Goal: Task Accomplishment & Management: Manage account settings

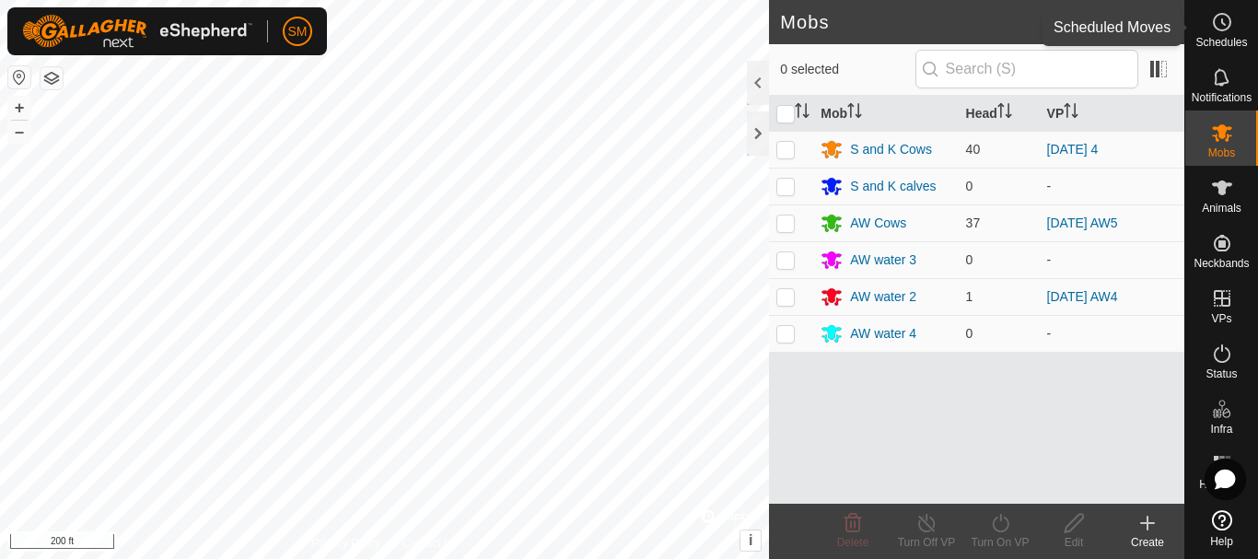
click at [1219, 28] on icon at bounding box center [1222, 22] width 22 height 22
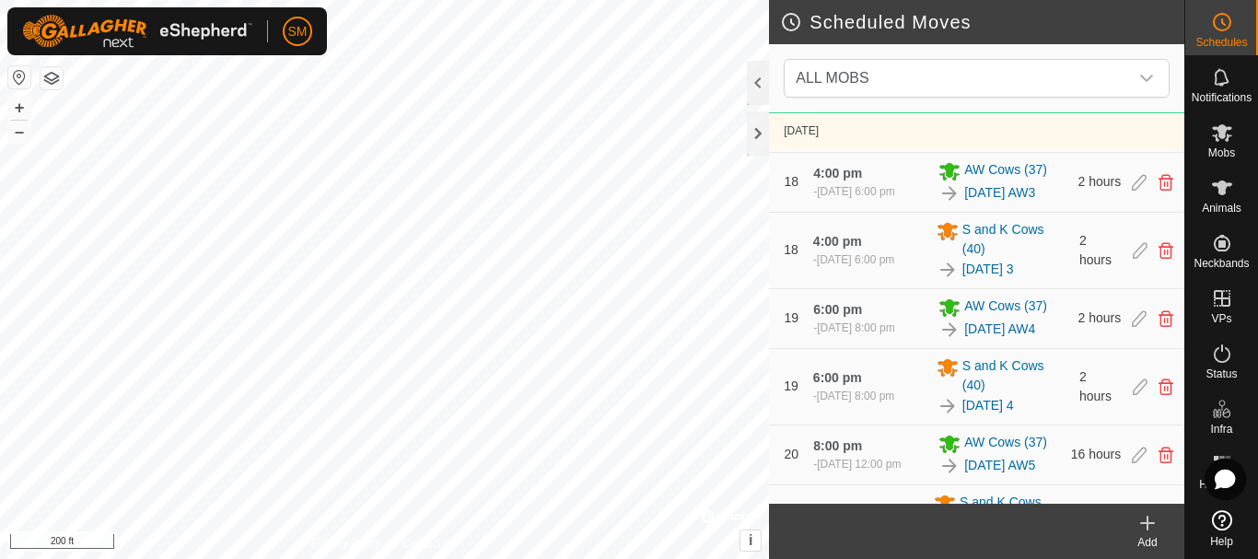
scroll to position [2579, 0]
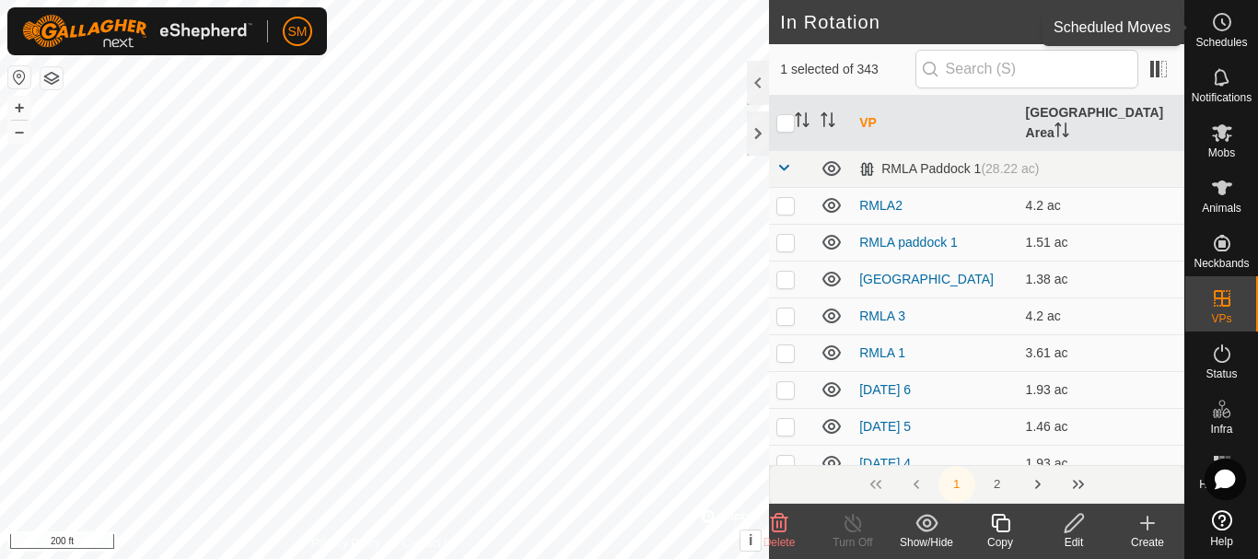
click at [1219, 40] on span "Schedules" at bounding box center [1222, 42] width 52 height 11
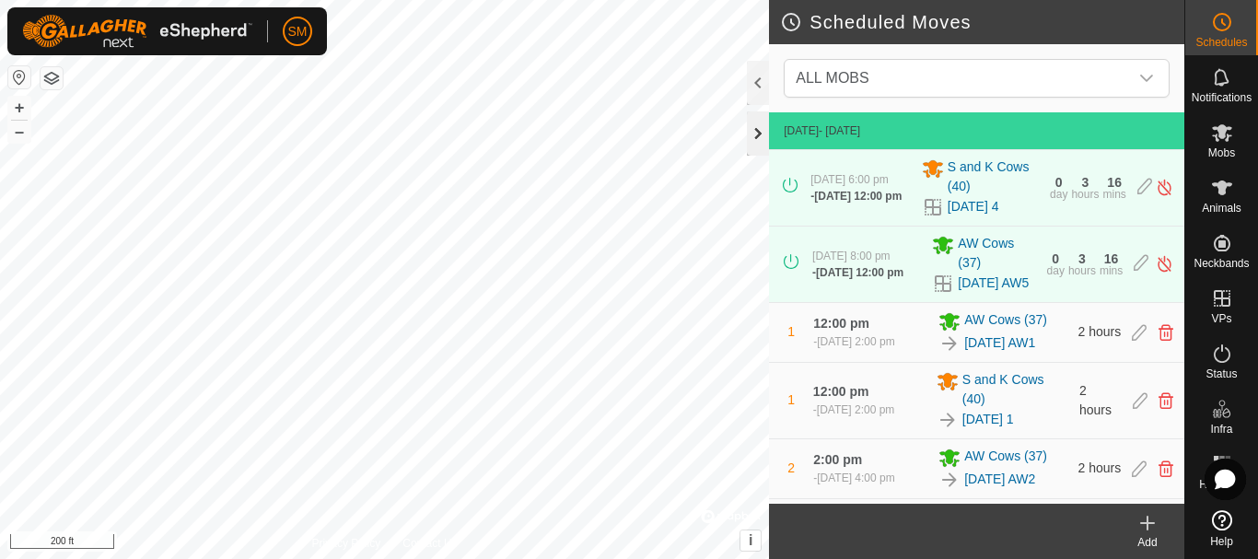
click at [760, 124] on div at bounding box center [758, 133] width 22 height 44
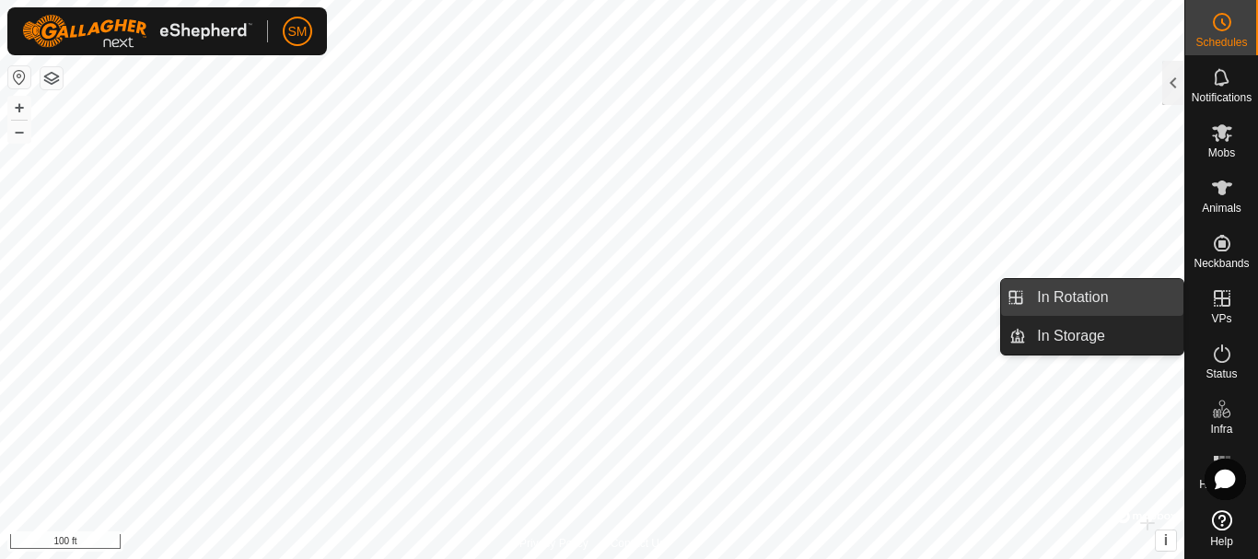
click at [1064, 296] on link "In Rotation" at bounding box center [1104, 297] width 157 height 37
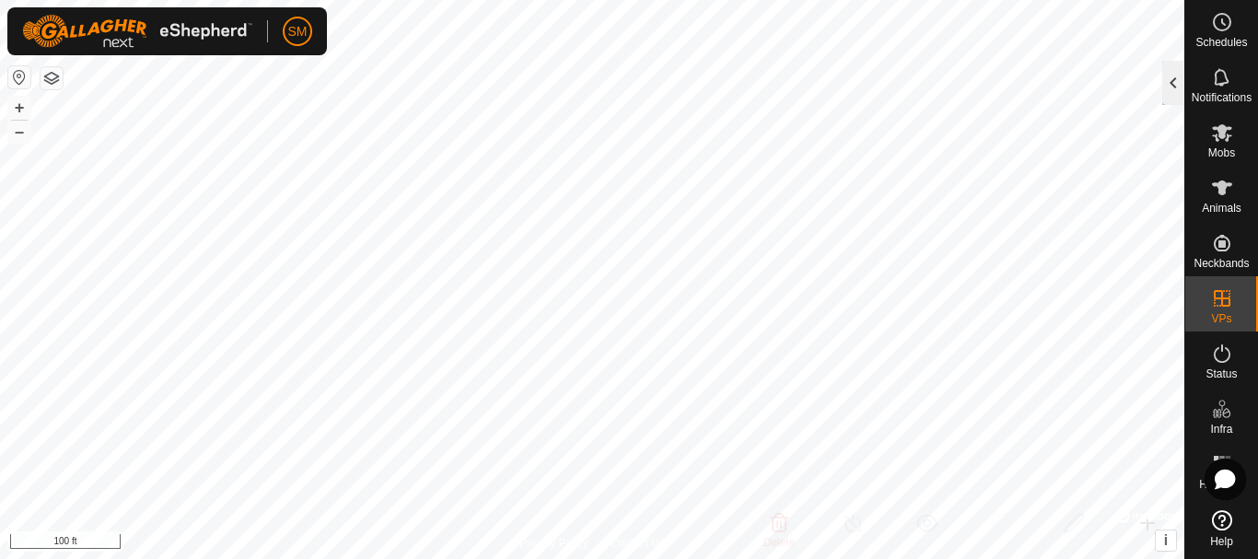
click at [1172, 85] on div at bounding box center [1173, 83] width 22 height 44
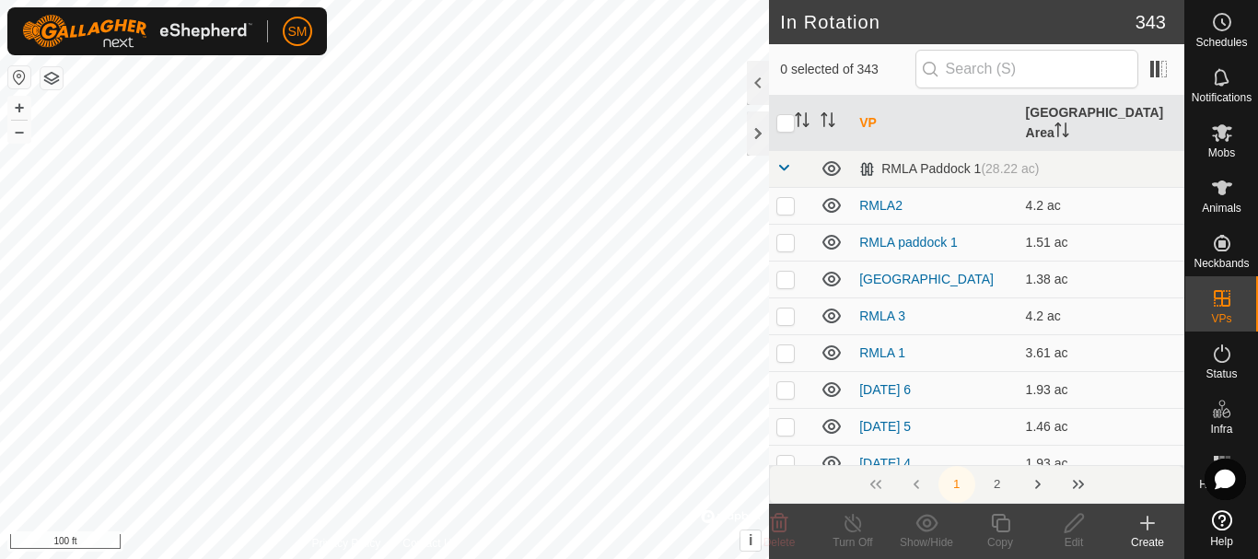
click at [1143, 519] on icon at bounding box center [1148, 523] width 22 height 22
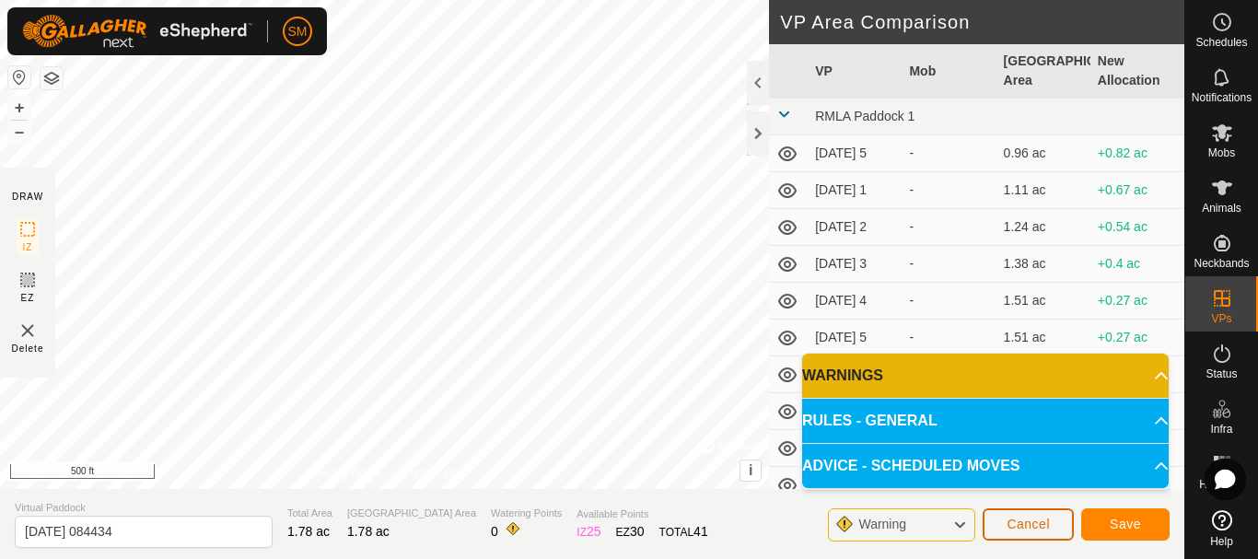
click at [1029, 524] on span "Cancel" at bounding box center [1028, 524] width 43 height 15
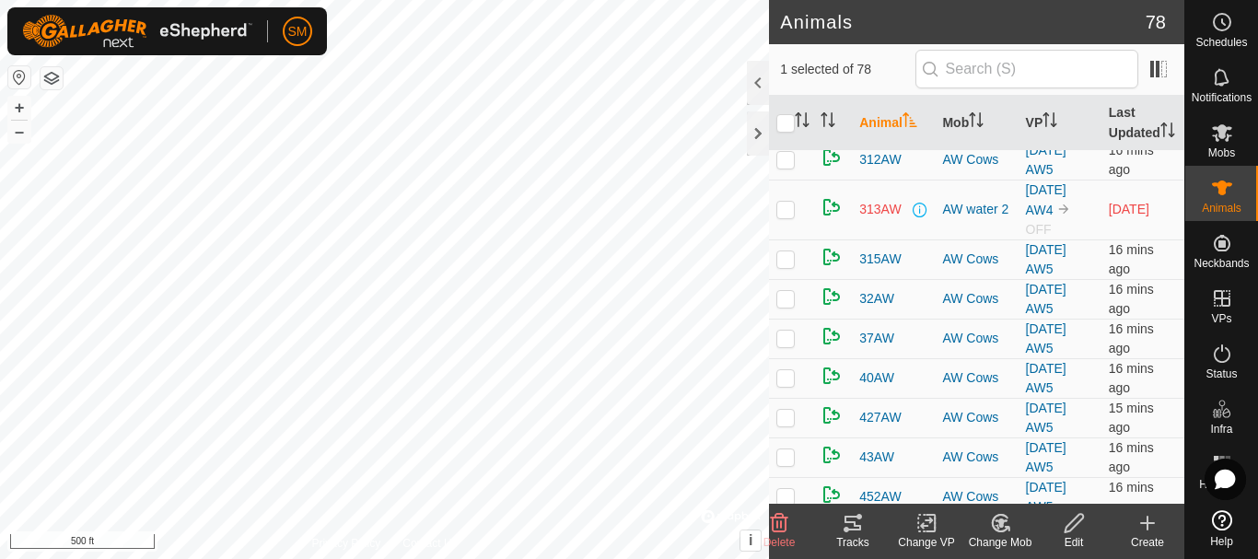
scroll to position [829, 0]
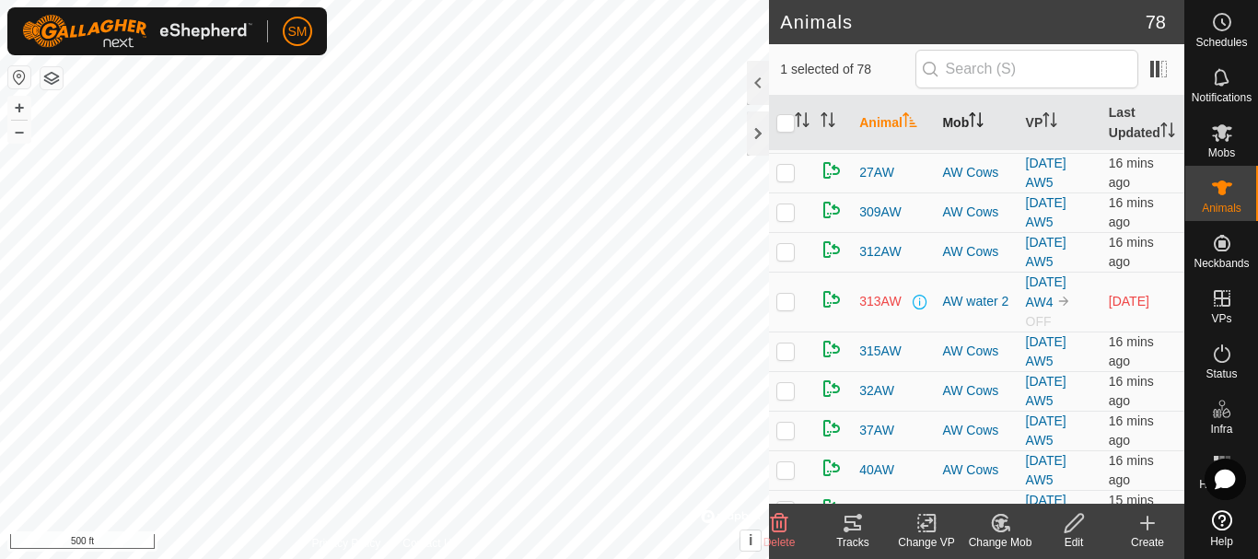
click at [982, 127] on icon "Activate to sort" at bounding box center [976, 119] width 15 height 15
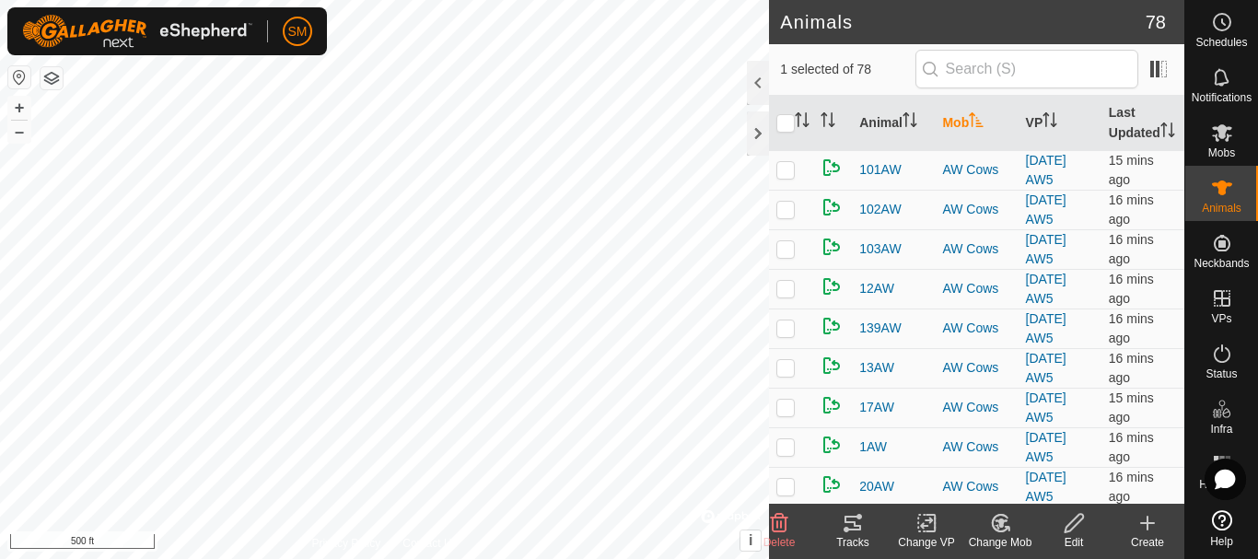
click at [982, 127] on icon "Activate to sort" at bounding box center [976, 119] width 15 height 15
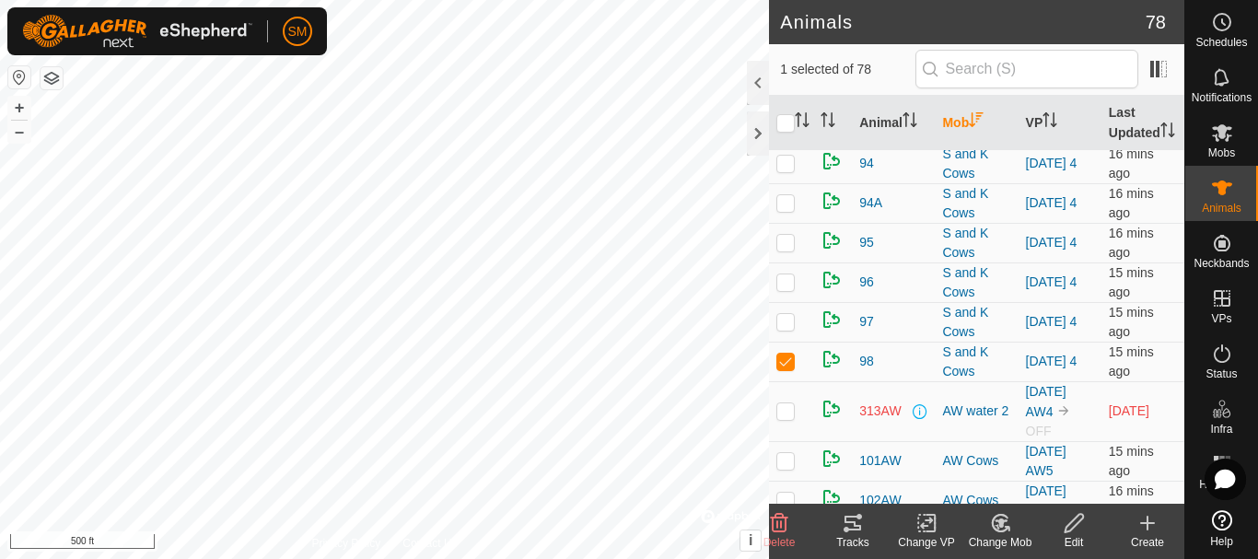
scroll to position [1382, 0]
